Goal: Task Accomplishment & Management: Use online tool/utility

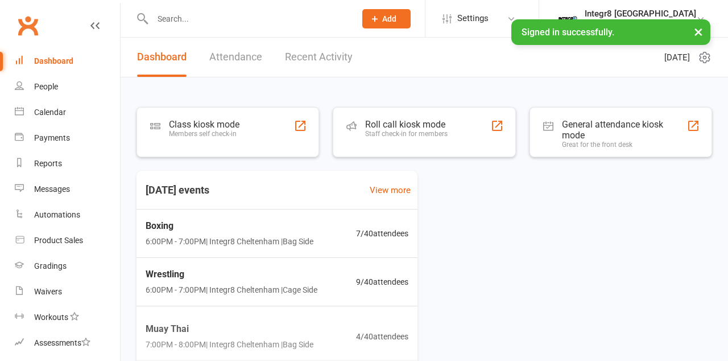
click at [399, 143] on div "Roll call kiosk mode Staff check-in for members" at bounding box center [406, 134] width 82 height 30
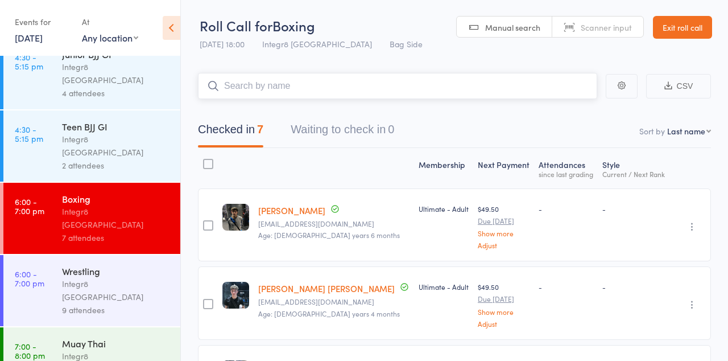
scroll to position [91, 0]
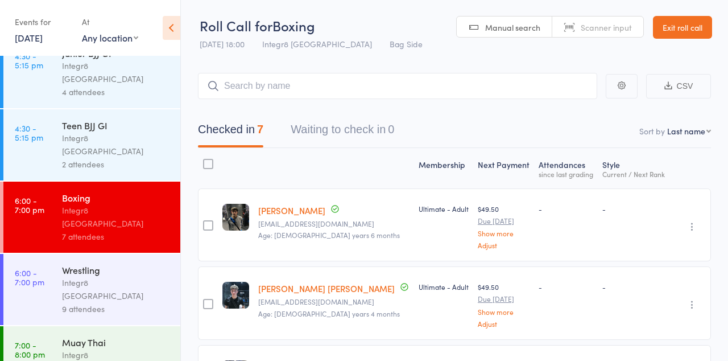
click at [110, 302] on div "9 attendees" at bounding box center [116, 308] width 109 height 13
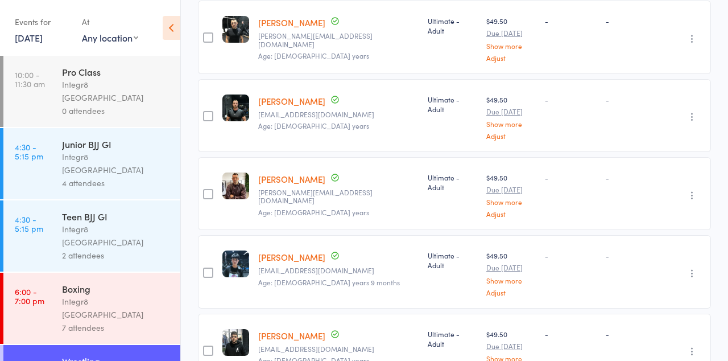
scroll to position [436, 0]
